Goal: Information Seeking & Learning: Learn about a topic

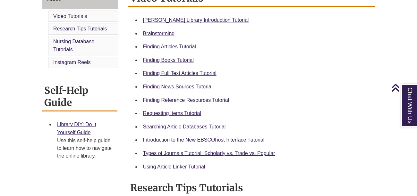
scroll to position [190, 0]
click at [195, 102] on link "Finding Reference Resources Tutorial" at bounding box center [186, 100] width 86 height 5
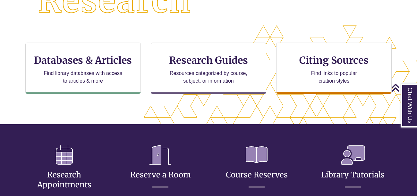
scroll to position [192, 0]
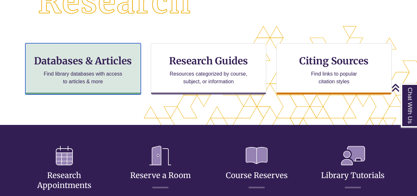
click at [125, 82] on div "Databases & Articles Find library databases with access to articles & more" at bounding box center [83, 68] width 116 height 51
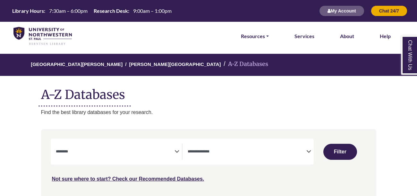
select select "Database Subject Filter"
select select "Database Types Filter"
click at [177, 146] on icon "Search filters" at bounding box center [177, 151] width 5 height 10
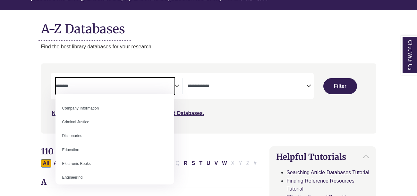
scroll to position [144, 0]
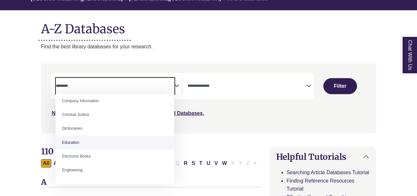
select select "*****"
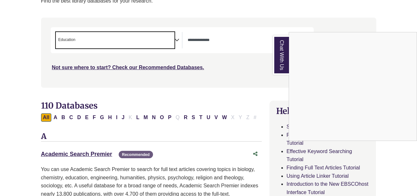
scroll to position [112, 0]
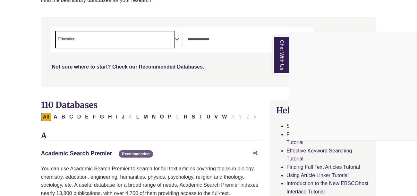
click at [279, 54] on link "Chat With Us" at bounding box center [281, 55] width 16 height 39
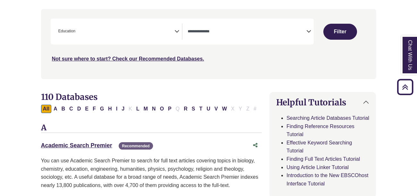
scroll to position [80, 0]
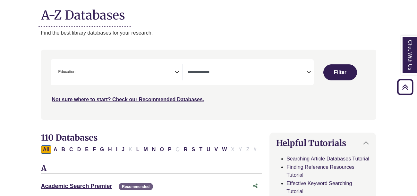
click at [296, 64] on div "**********" at bounding box center [182, 72] width 263 height 26
click at [304, 70] on textarea "Search" at bounding box center [247, 72] width 119 height 5
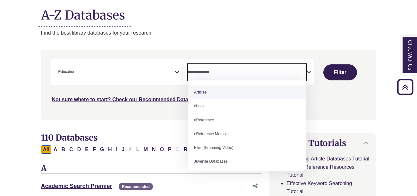
click at [158, 75] on span "× Education" at bounding box center [115, 72] width 119 height 16
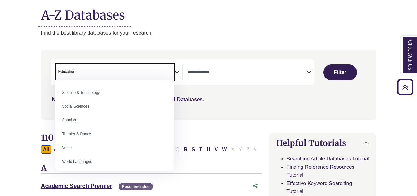
scroll to position [556, 0]
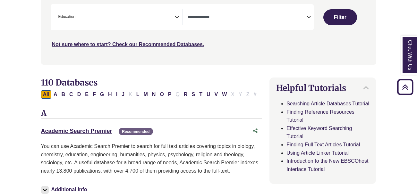
scroll to position [136, 1]
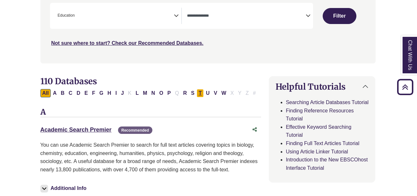
click at [198, 95] on button "T" at bounding box center [200, 93] width 7 height 8
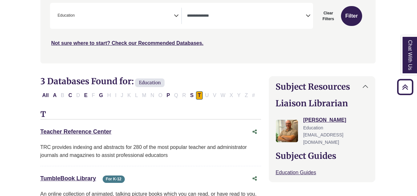
select select "Database Types Filter"
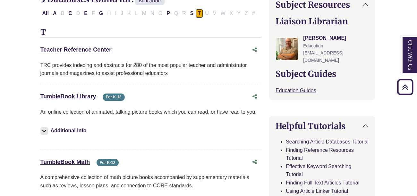
scroll to position [218, 1]
click at [81, 50] on link "Teacher Reference Center This link opens in a new window" at bounding box center [75, 50] width 71 height 6
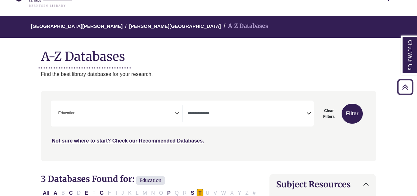
scroll to position [30, 0]
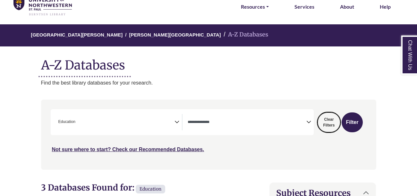
click at [327, 121] on button "Clear Filters" at bounding box center [329, 123] width 22 height 20
select select "Database Subject Filter"
select select "Database Types Filter"
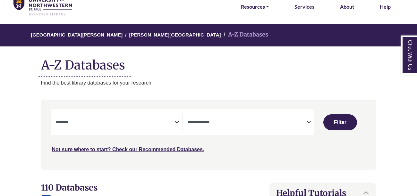
select select "Database Subject Filter"
select select "Database Types Filter"
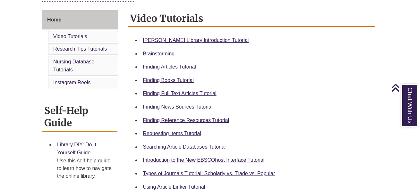
scroll to position [170, 0]
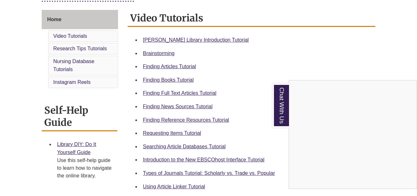
click at [175, 108] on div "Chat With Us" at bounding box center [208, 98] width 417 height 196
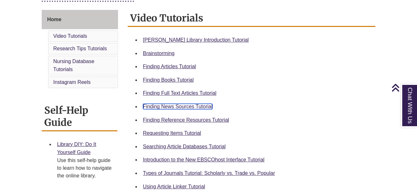
click at [200, 108] on link "Finding News Sources Tutorial" at bounding box center [178, 106] width 70 height 5
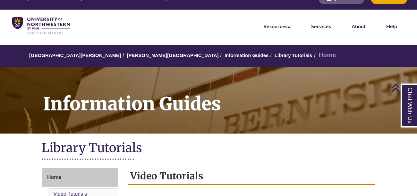
scroll to position [0, 0]
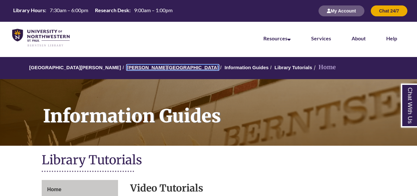
click at [134, 69] on link "[PERSON_NAME][GEOGRAPHIC_DATA]" at bounding box center [173, 67] width 92 height 5
